Goal: Transaction & Acquisition: Purchase product/service

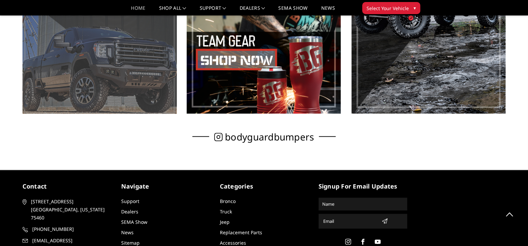
scroll to position [369, 0]
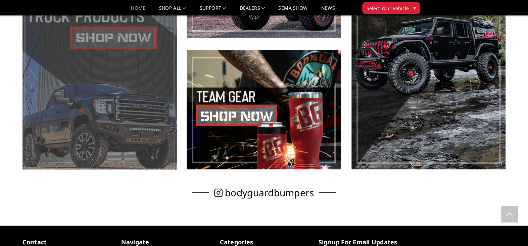
click at [97, 109] on span at bounding box center [99, 43] width 154 height 251
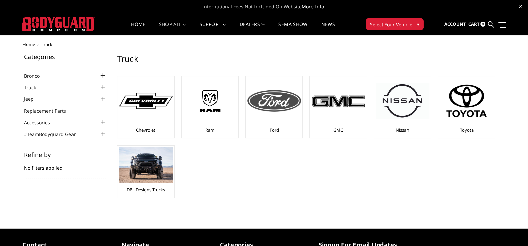
click at [278, 101] on img at bounding box center [274, 100] width 54 height 21
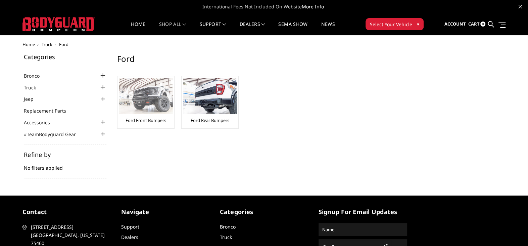
click at [148, 92] on img at bounding box center [146, 96] width 54 height 36
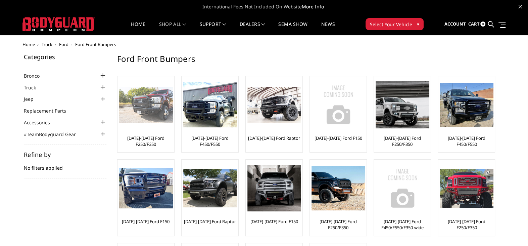
click at [152, 104] on img at bounding box center [146, 105] width 54 height 36
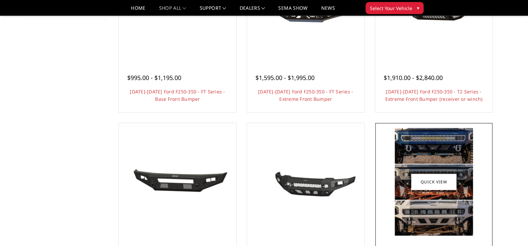
scroll to position [101, 0]
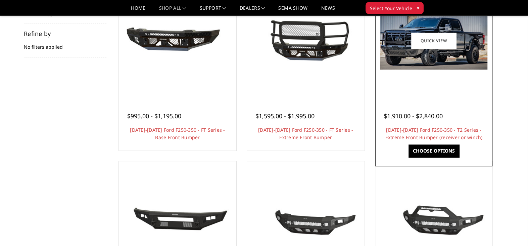
click at [434, 66] on img at bounding box center [433, 40] width 107 height 58
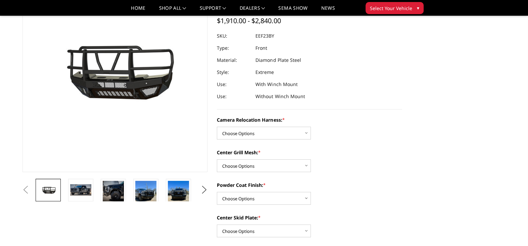
scroll to position [67, 0]
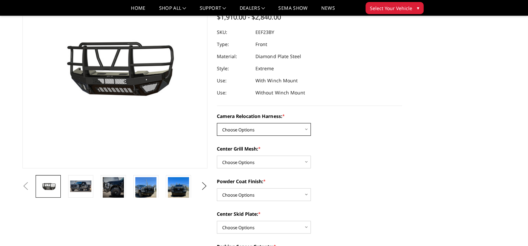
click at [302, 127] on select "Choose Options Without camera harness With camera harness" at bounding box center [264, 129] width 94 height 13
select select "3753"
click at [217, 123] on select "Choose Options Without camera harness With camera harness" at bounding box center [264, 129] width 94 height 13
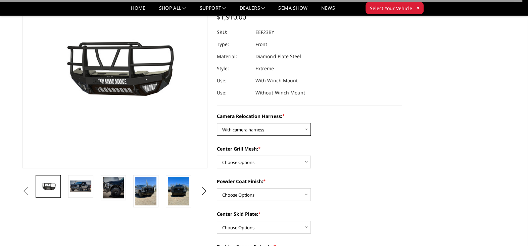
scroll to position [134, 0]
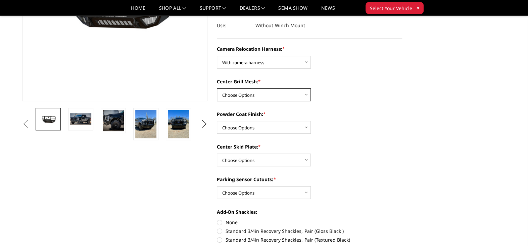
click at [303, 96] on select "Choose Options Without expanded metal With expanded metal" at bounding box center [264, 94] width 94 height 13
select select "3752"
click at [217, 88] on select "Choose Options Without expanded metal With expanded metal" at bounding box center [264, 94] width 94 height 13
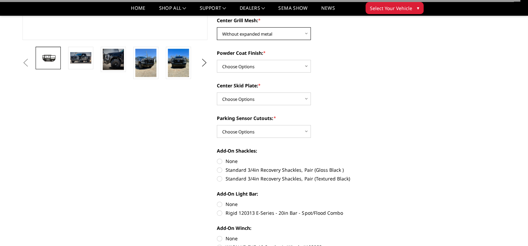
scroll to position [201, 0]
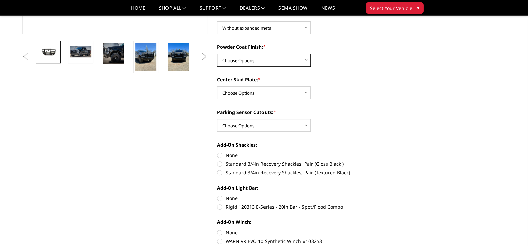
click at [301, 62] on select "Choose Options Textured Black Powder Coat Gloss Black Powder Coat Bare Metal" at bounding box center [264, 60] width 94 height 13
select select "3749"
click at [217, 54] on select "Choose Options Textured Black Powder Coat Gloss Black Powder Coat Bare Metal" at bounding box center [264, 60] width 94 height 13
click at [306, 94] on select "Choose Options Winch Mount Skid Plate Standard Skid Plate (included) 2" Receive…" at bounding box center [264, 92] width 94 height 13
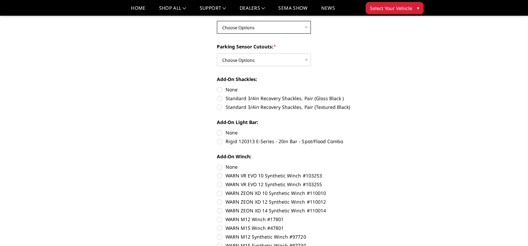
scroll to position [269, 0]
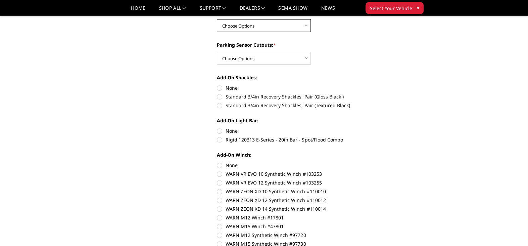
click at [307, 26] on select "Choose Options Winch Mount Skid Plate Standard Skid Plate (included) 2" Receive…" at bounding box center [264, 25] width 94 height 13
select select "3745"
click at [217, 19] on select "Choose Options Winch Mount Skid Plate Standard Skid Plate (included) 2" Receive…" at bounding box center [264, 25] width 94 height 13
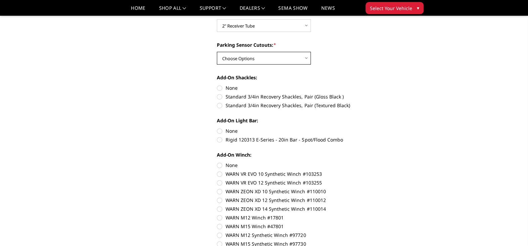
click at [305, 56] on select "Choose Options Yes - With Parking Sensor Cutouts" at bounding box center [264, 58] width 94 height 13
select select "3744"
click at [217, 52] on select "Choose Options Yes - With Parking Sensor Cutouts" at bounding box center [264, 58] width 94 height 13
click at [220, 97] on label "Standard 3/4in Recovery Shackles, Pair (Gloss Black )" at bounding box center [309, 96] width 185 height 7
click at [402, 85] on input "Standard 3/4in Recovery Shackles, Pair (Gloss Black )" at bounding box center [402, 84] width 0 height 0
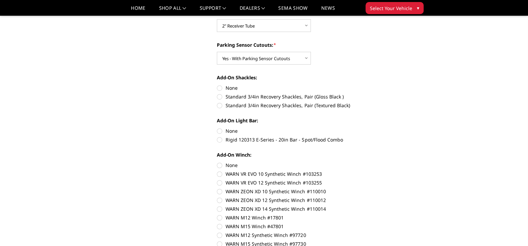
radio input "true"
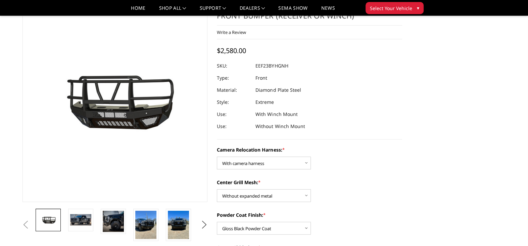
scroll to position [0, 0]
